Goal: Task Accomplishment & Management: Use online tool/utility

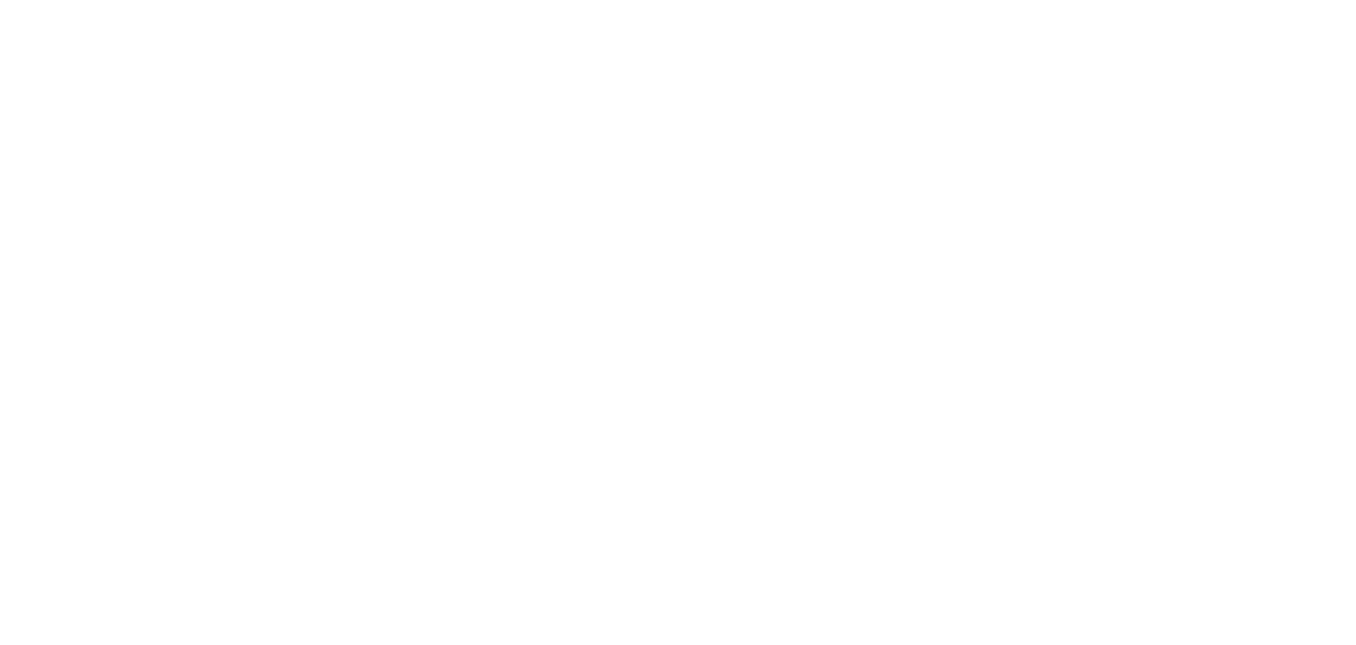
click at [728, 7] on html at bounding box center [678, 3] width 1356 height 7
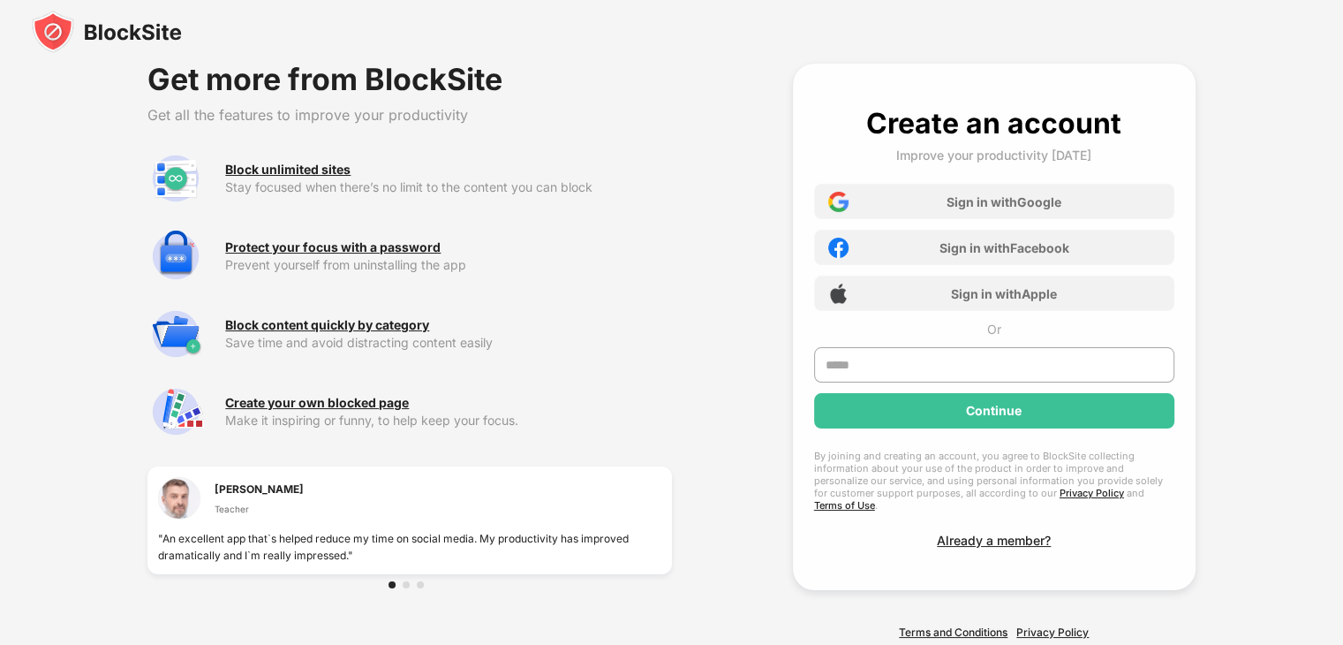
click at [728, 91] on div "Get more from BlockSite Get all the features to improve your productivity Block…" at bounding box center [671, 351] width 1343 height 702
click at [127, 33] on img at bounding box center [107, 32] width 150 height 42
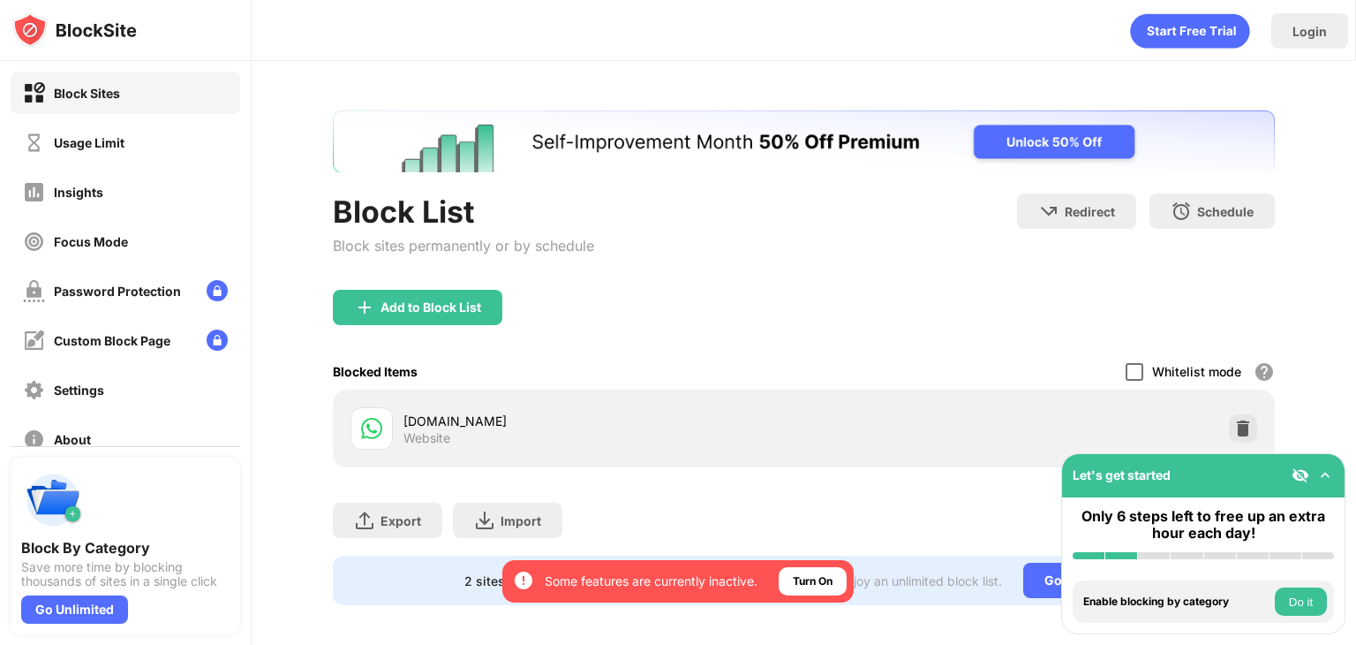
click at [1130, 374] on div at bounding box center [1135, 372] width 18 height 18
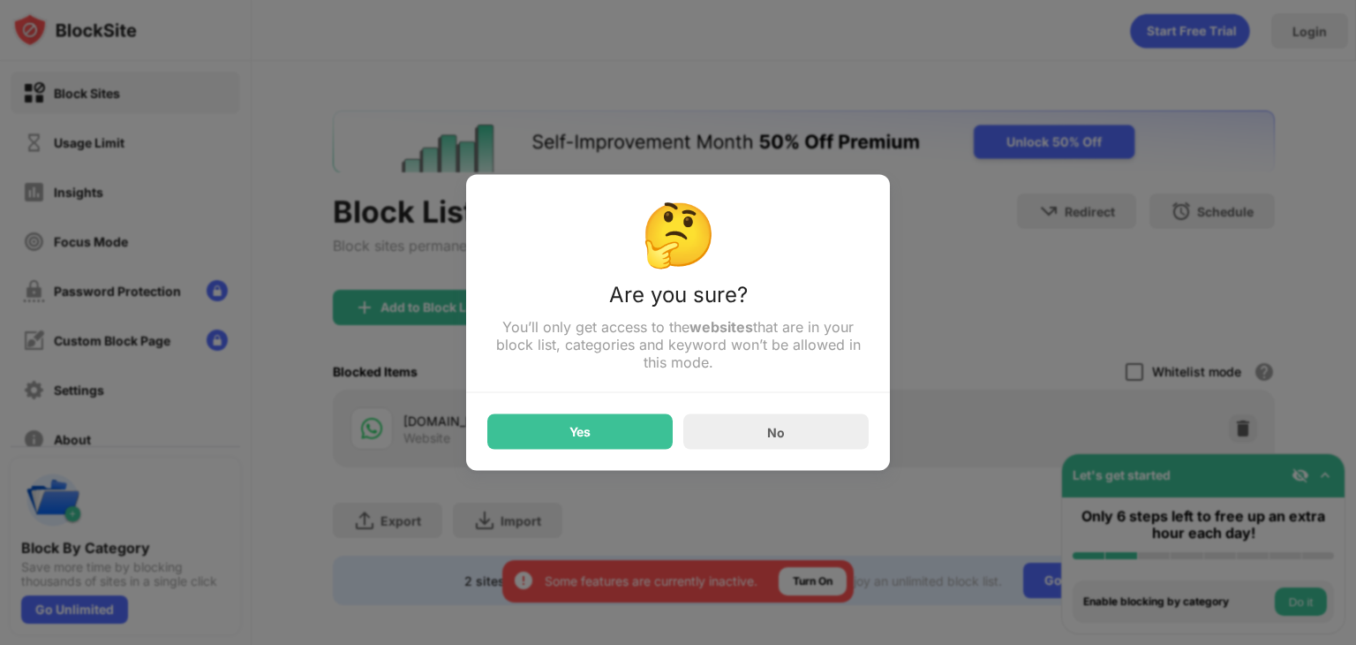
click at [1130, 374] on div at bounding box center [678, 322] width 1356 height 645
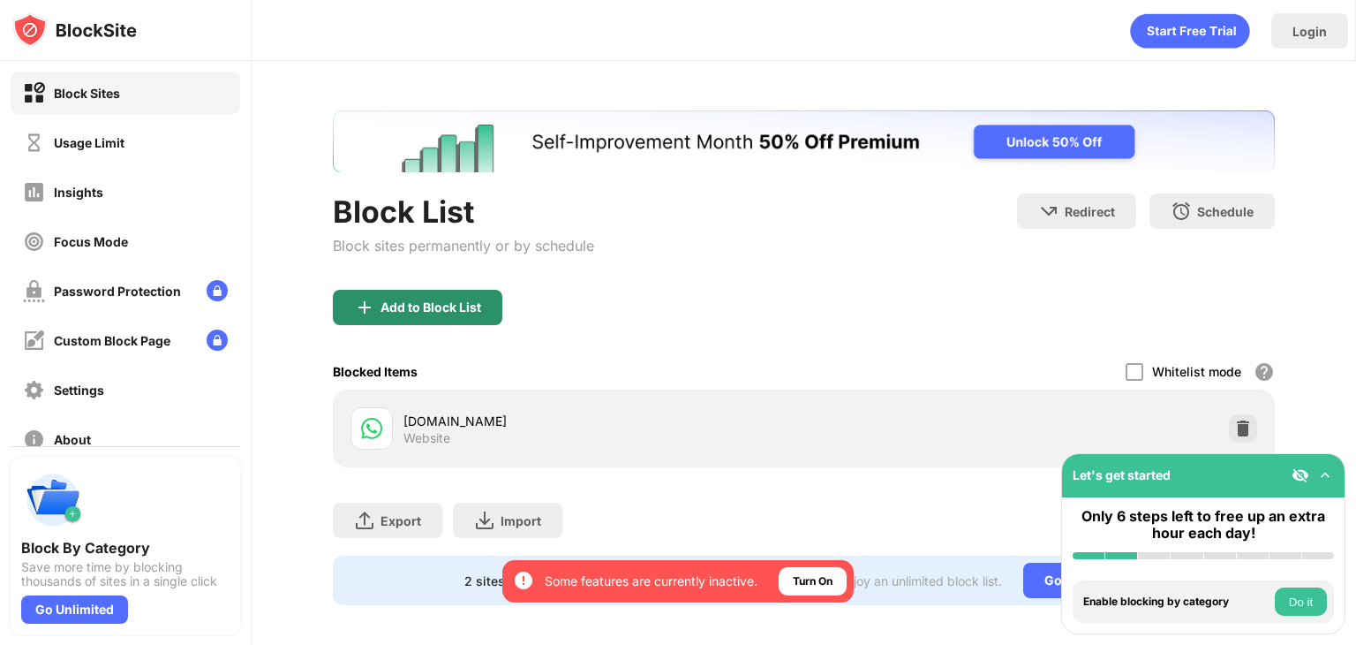
click at [388, 294] on div "Add to Block List" at bounding box center [418, 307] width 170 height 35
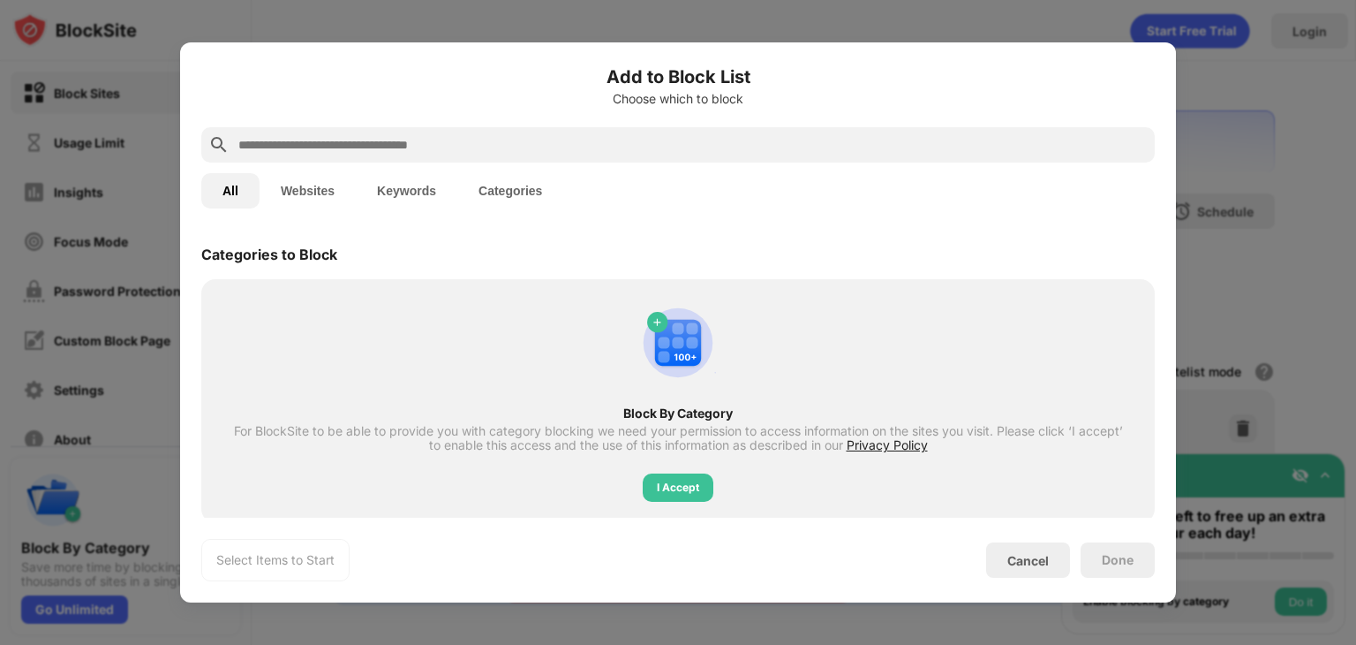
click at [325, 200] on button "Websites" at bounding box center [308, 190] width 96 height 35
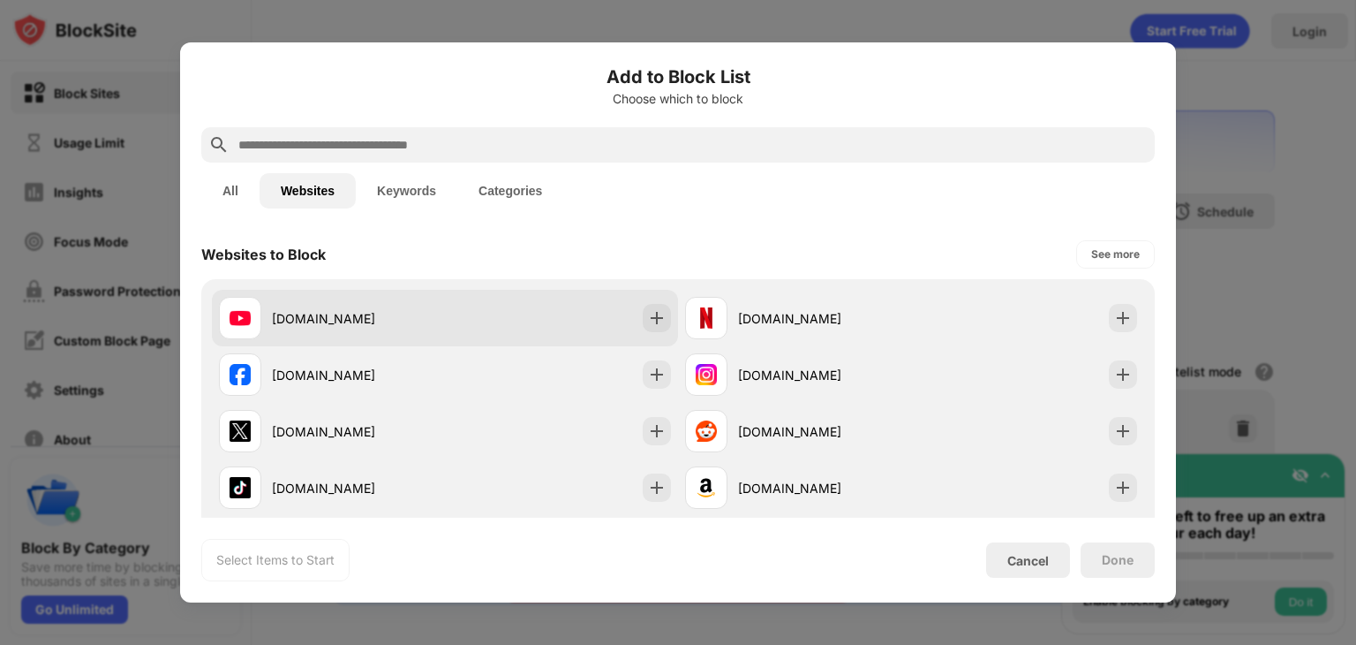
click at [363, 315] on div "[DOMAIN_NAME]" at bounding box center [358, 318] width 173 height 19
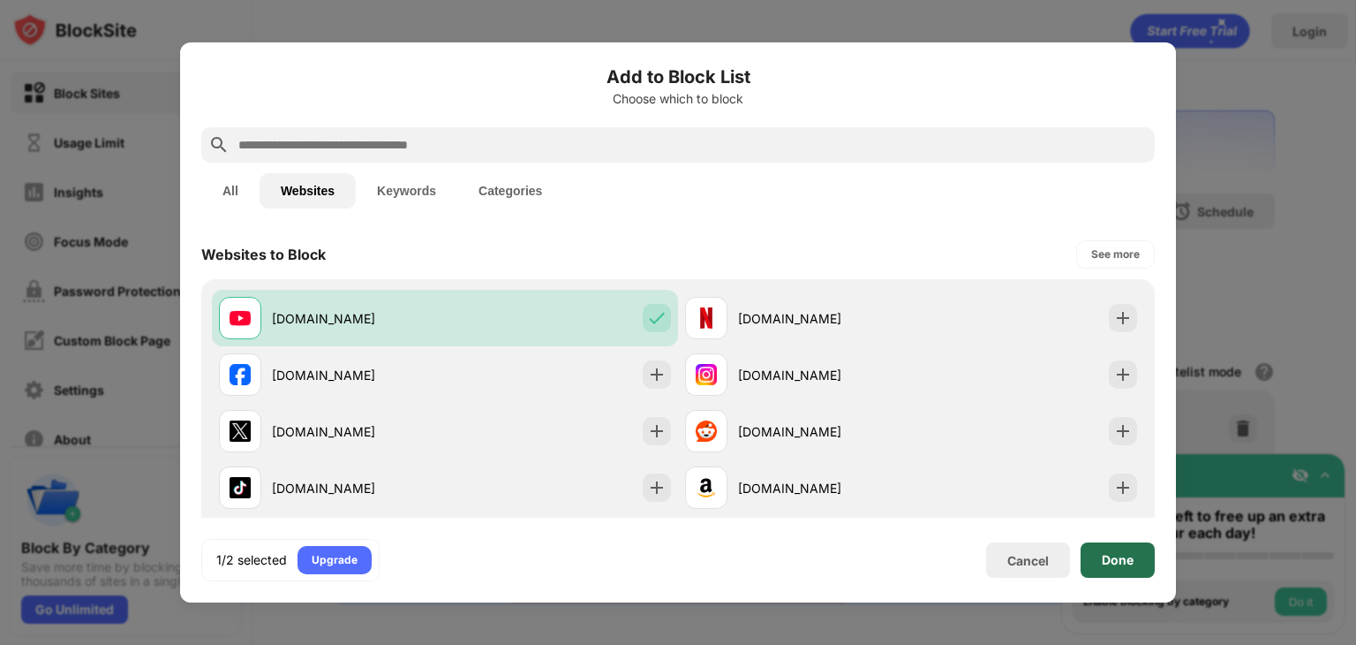
click at [1121, 566] on div "Done" at bounding box center [1118, 560] width 32 height 14
